Goal: Task Accomplishment & Management: Manage account settings

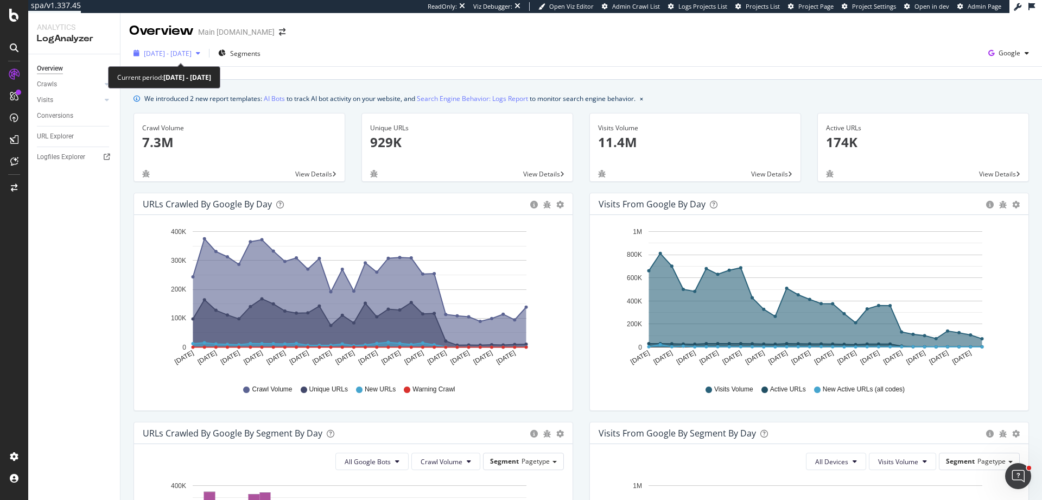
click at [181, 60] on div "2025 Jul. 23rd - Aug. 21st" at bounding box center [166, 53] width 75 height 16
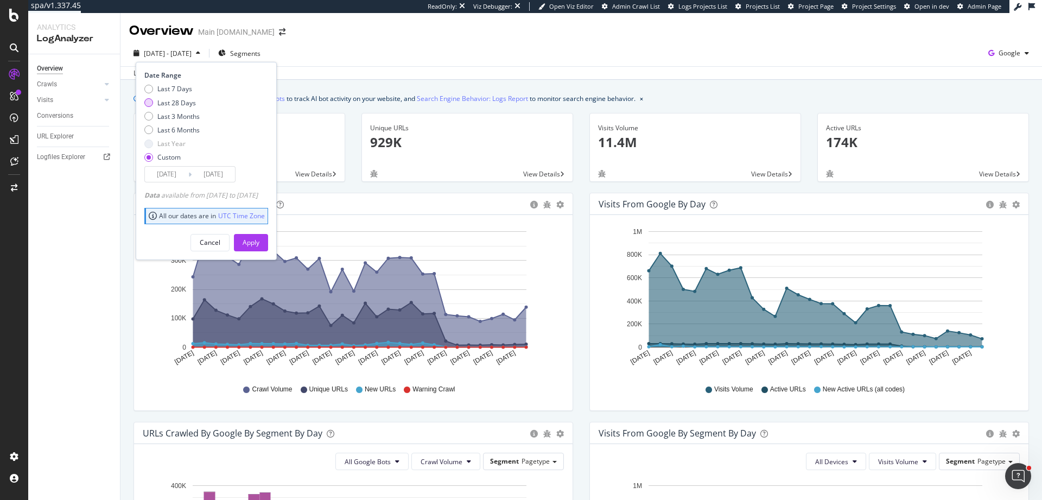
click at [180, 103] on div "Last 28 Days" at bounding box center [176, 102] width 39 height 9
type input "2025/09/01"
type input "2025/09/28"
click at [260, 244] on div "Apply" at bounding box center [251, 242] width 17 height 9
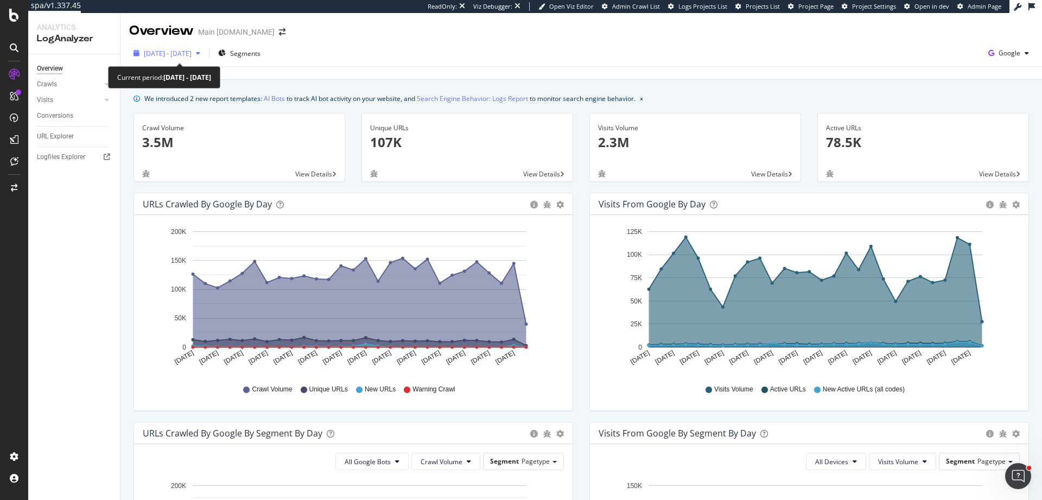
click at [192, 49] on span "2025 Sep. 1st - Sep. 28th" at bounding box center [168, 53] width 48 height 9
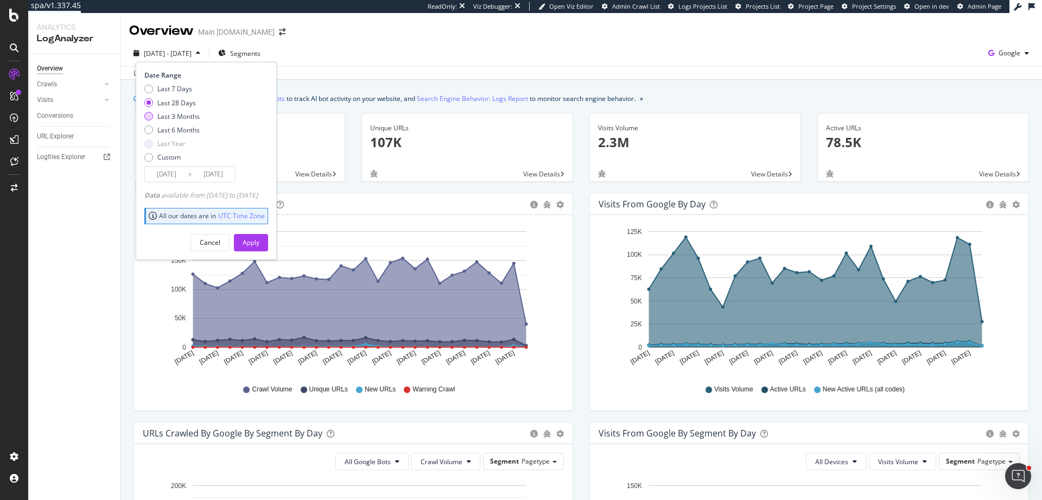
click at [191, 113] on div "Last 3 Months" at bounding box center [178, 116] width 42 height 9
type input "2025/06/29"
click at [268, 245] on button "Apply" at bounding box center [251, 242] width 34 height 17
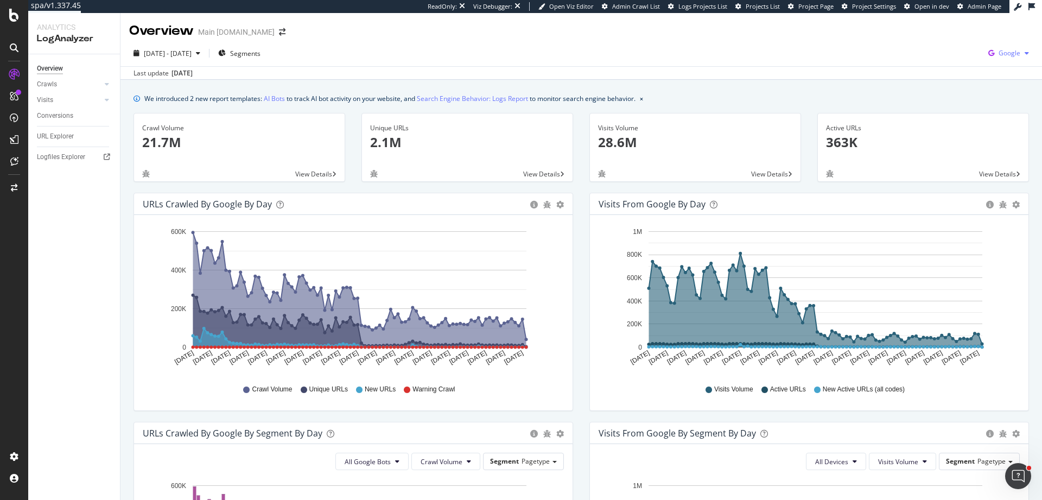
click at [1005, 56] on span "Google" at bounding box center [1010, 52] width 22 height 9
click at [941, 45] on span "Bing" at bounding box center [947, 44] width 40 height 10
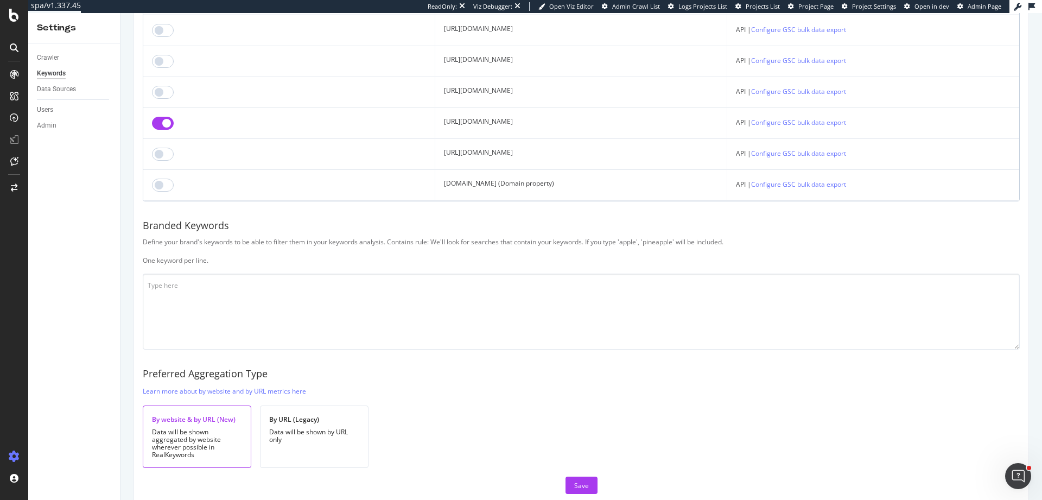
scroll to position [186, 0]
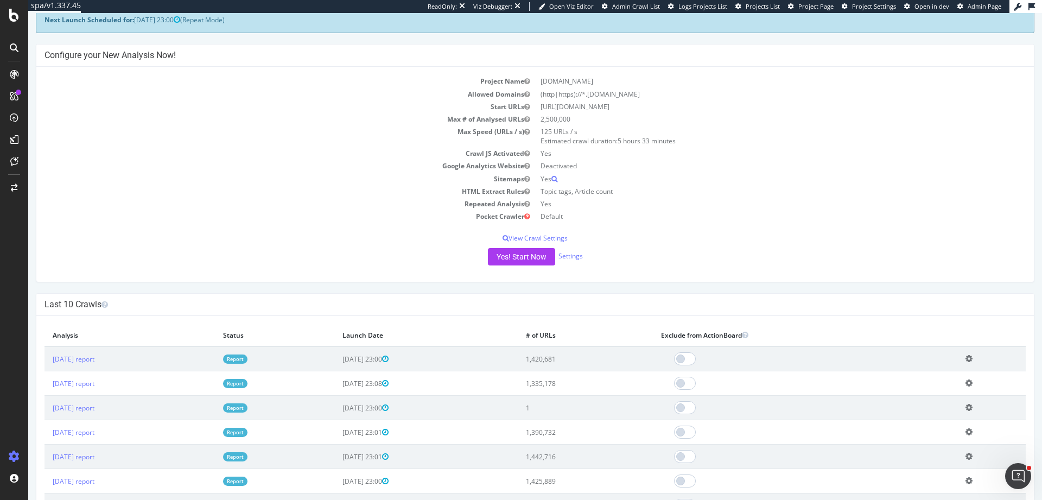
scroll to position [73, 0]
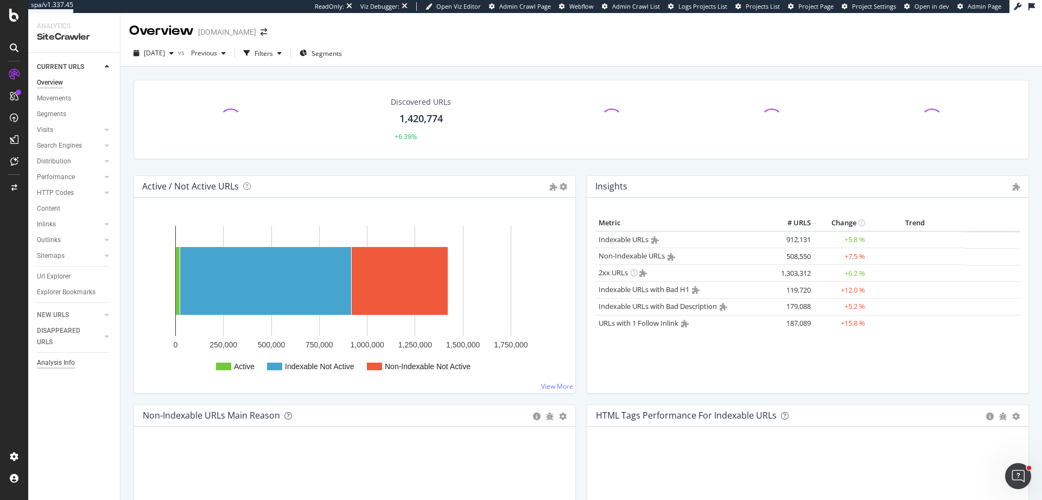
click at [64, 363] on div "Analysis Info" at bounding box center [56, 362] width 38 height 11
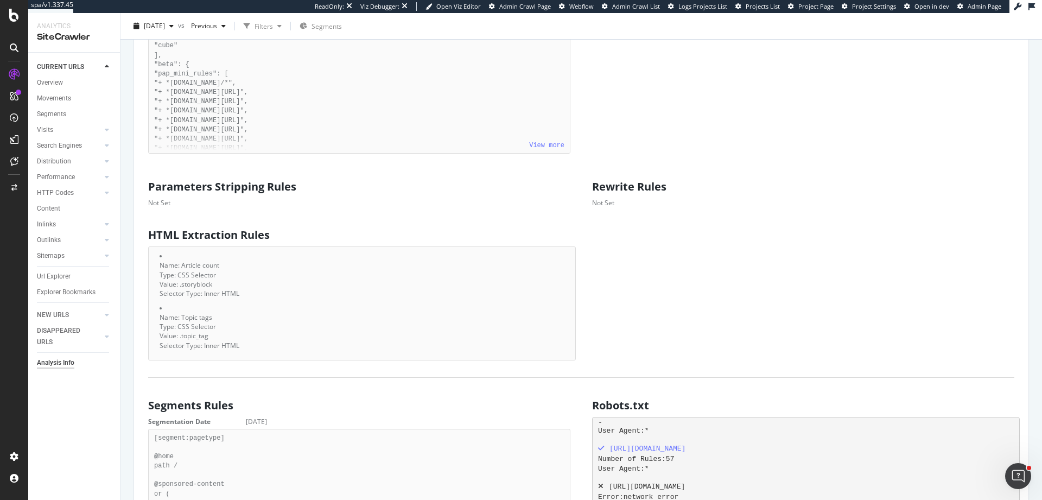
scroll to position [643, 0]
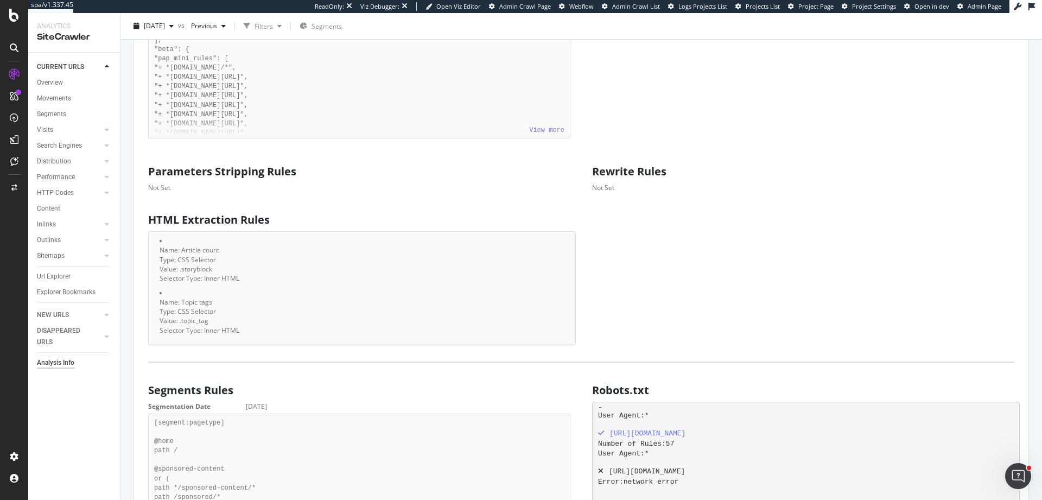
click at [948, 109] on div "Javascript (admin only) Crawl JS Activated Yes { "flags": [ "cube" ], "beta": {…" at bounding box center [581, 56] width 888 height 176
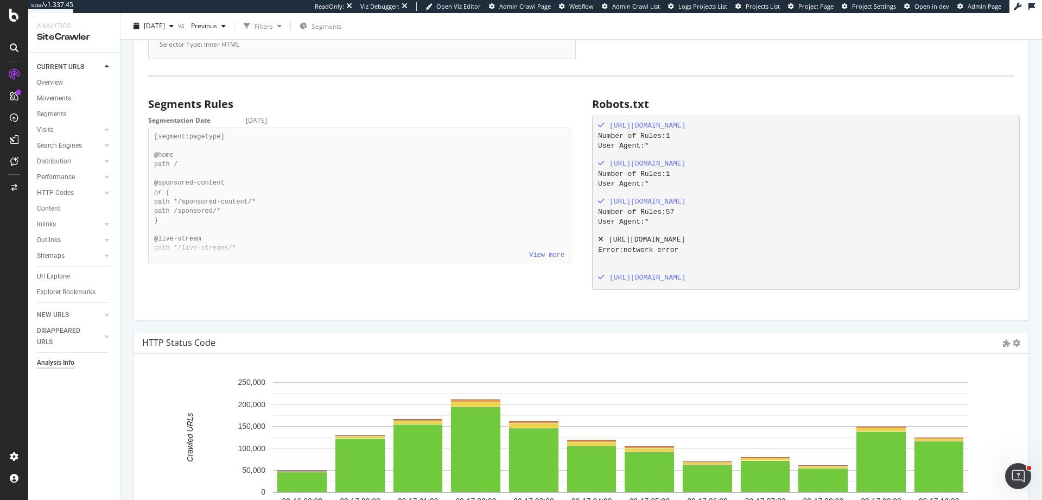
scroll to position [934, 0]
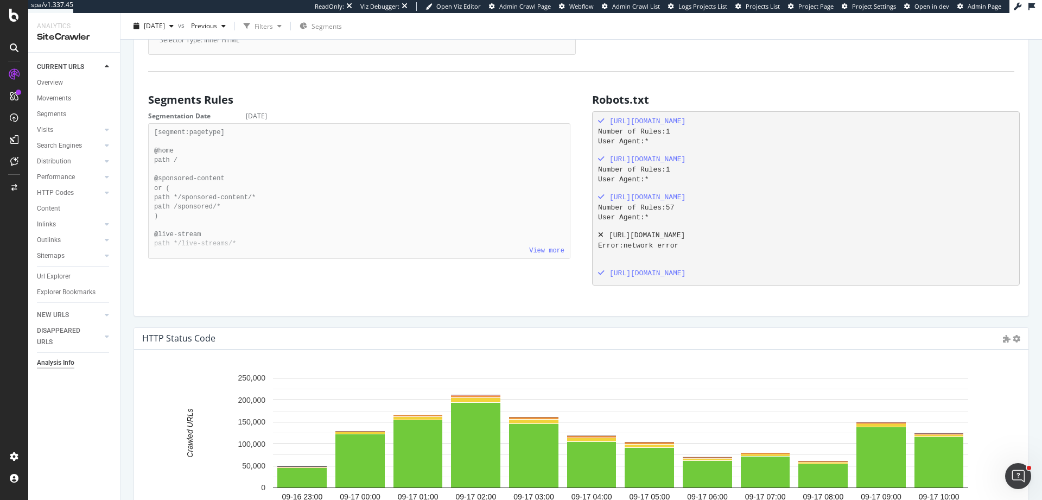
click at [492, 272] on div "Segments Rules Segmentation Date 2025-09-16 View more [segment:pagetype] @home …" at bounding box center [581, 190] width 888 height 203
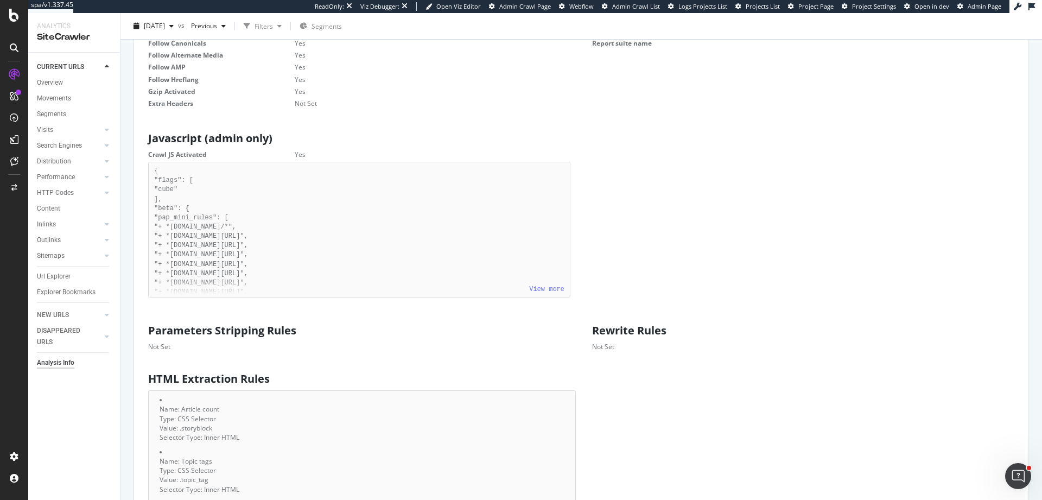
scroll to position [0, 0]
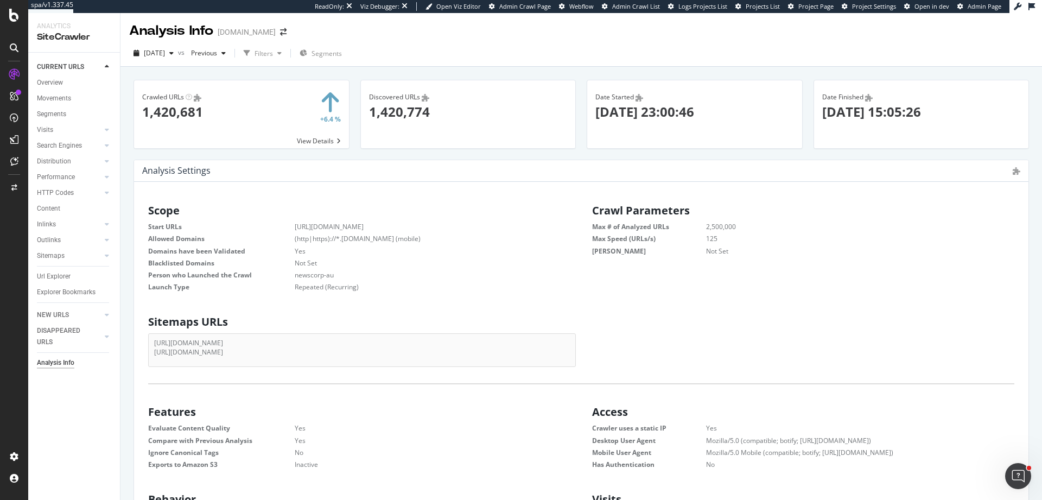
click at [1025, 71] on div "Crawled URLs Show API Requests × Close Chart - API Requests List Area Type Requ…" at bounding box center [582, 310] width 922 height 487
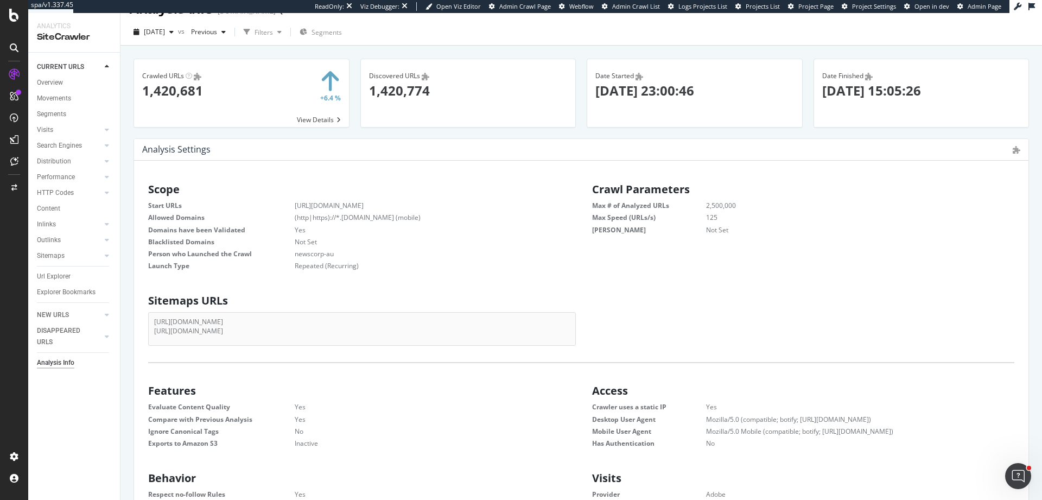
scroll to position [33, 0]
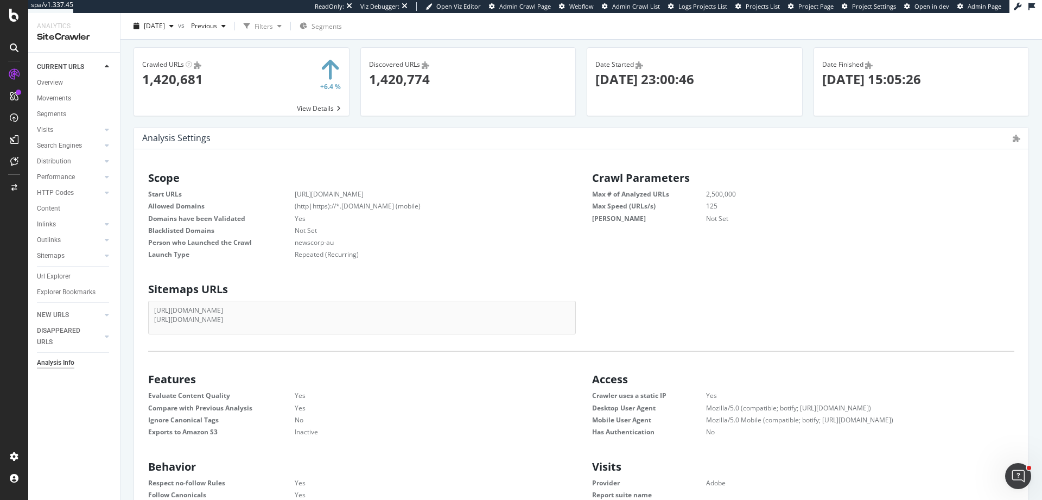
click at [669, 281] on div "Sitemaps URLs http://www.dailytelegraph.com.au/news-sitemap.xml http://www.dail…" at bounding box center [581, 306] width 888 height 56
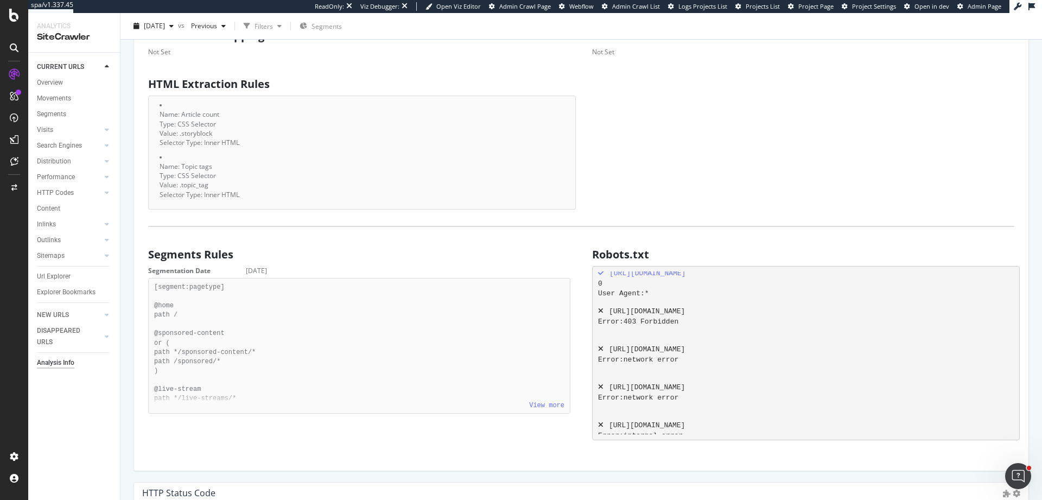
scroll to position [0, 0]
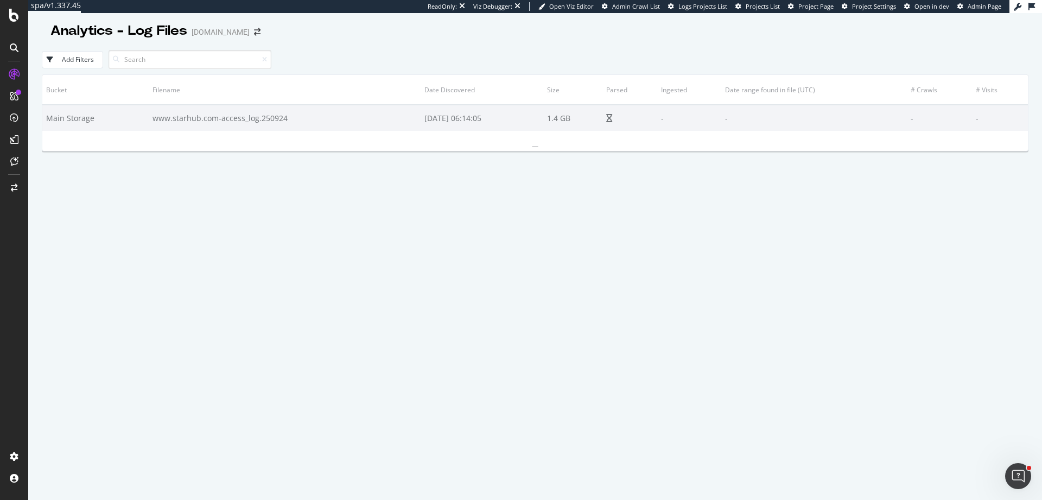
click at [525, 201] on div "Bucket Filename Date Discovered Size Parsed Ingested Date range found in file (…" at bounding box center [535, 317] width 987 height 487
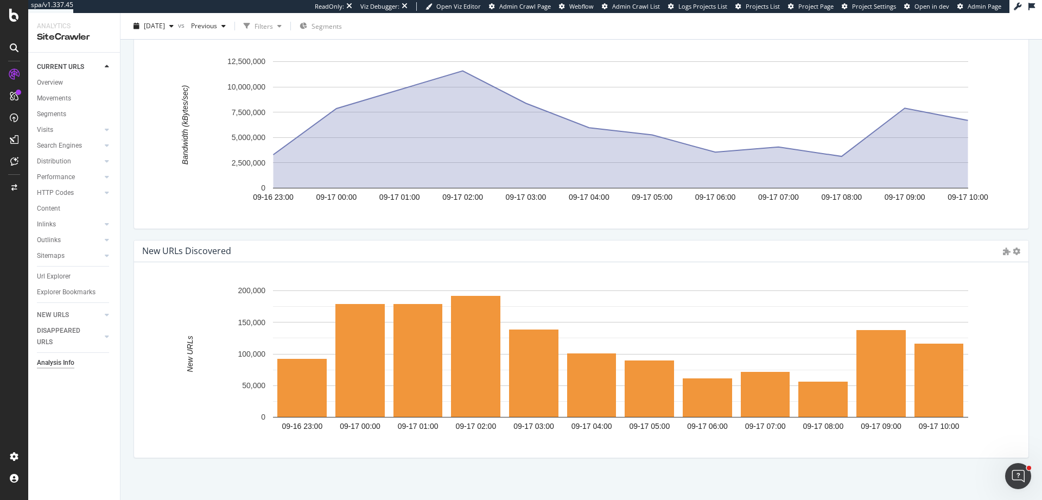
scroll to position [1716, 0]
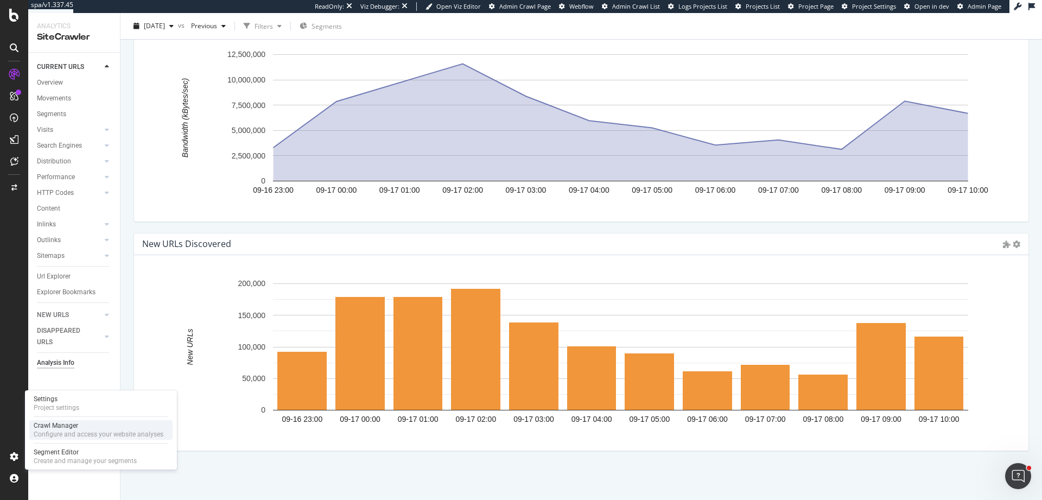
click at [78, 437] on div "Configure and access your website analyses" at bounding box center [99, 434] width 130 height 9
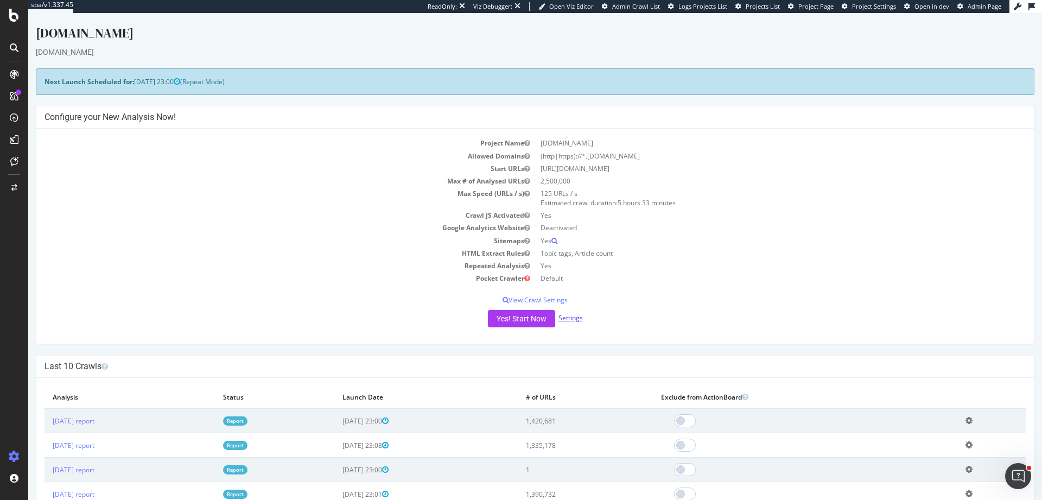
click at [564, 321] on link "Settings" at bounding box center [571, 317] width 24 height 9
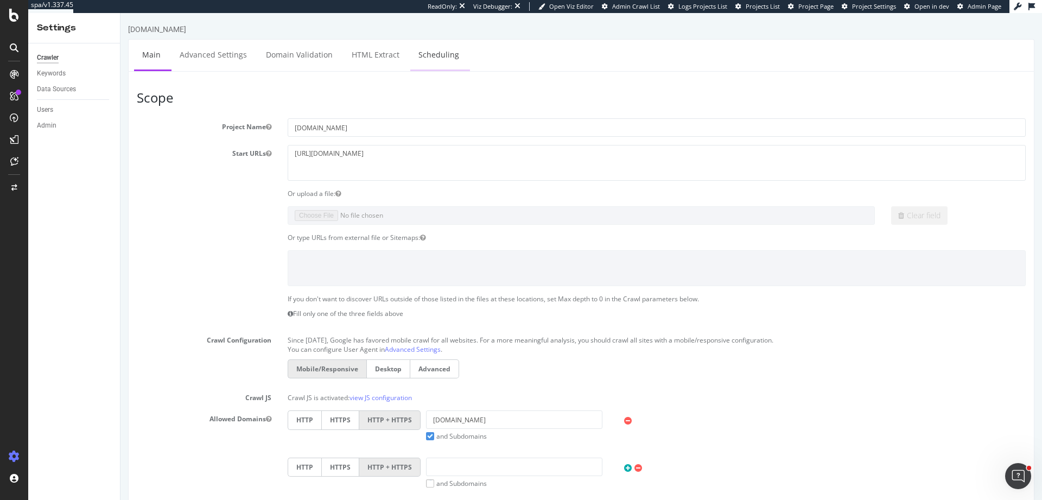
click at [416, 60] on link "Scheduling" at bounding box center [438, 55] width 57 height 30
